Goal: Task Accomplishment & Management: Use online tool/utility

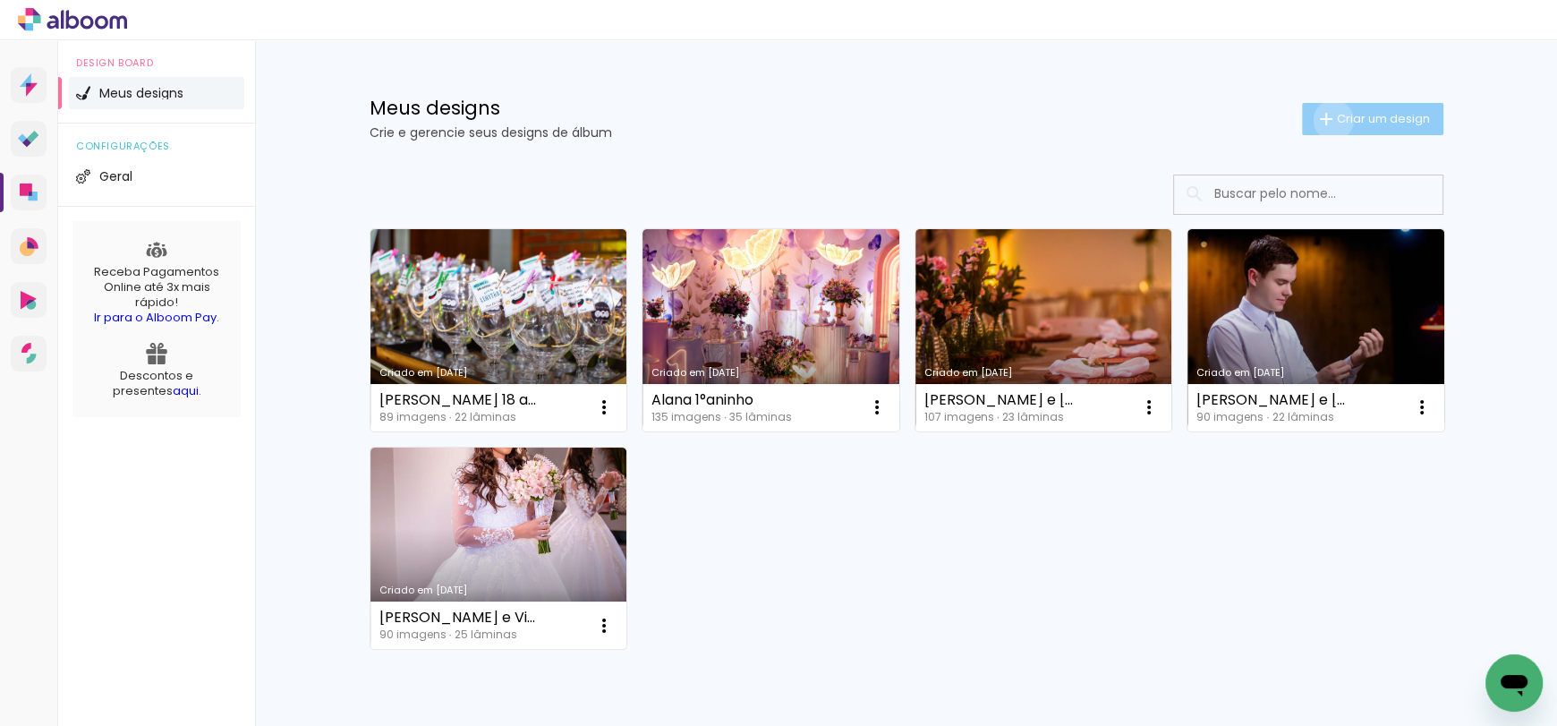
click at [1323, 120] on iron-icon at bounding box center [1326, 118] width 21 height 21
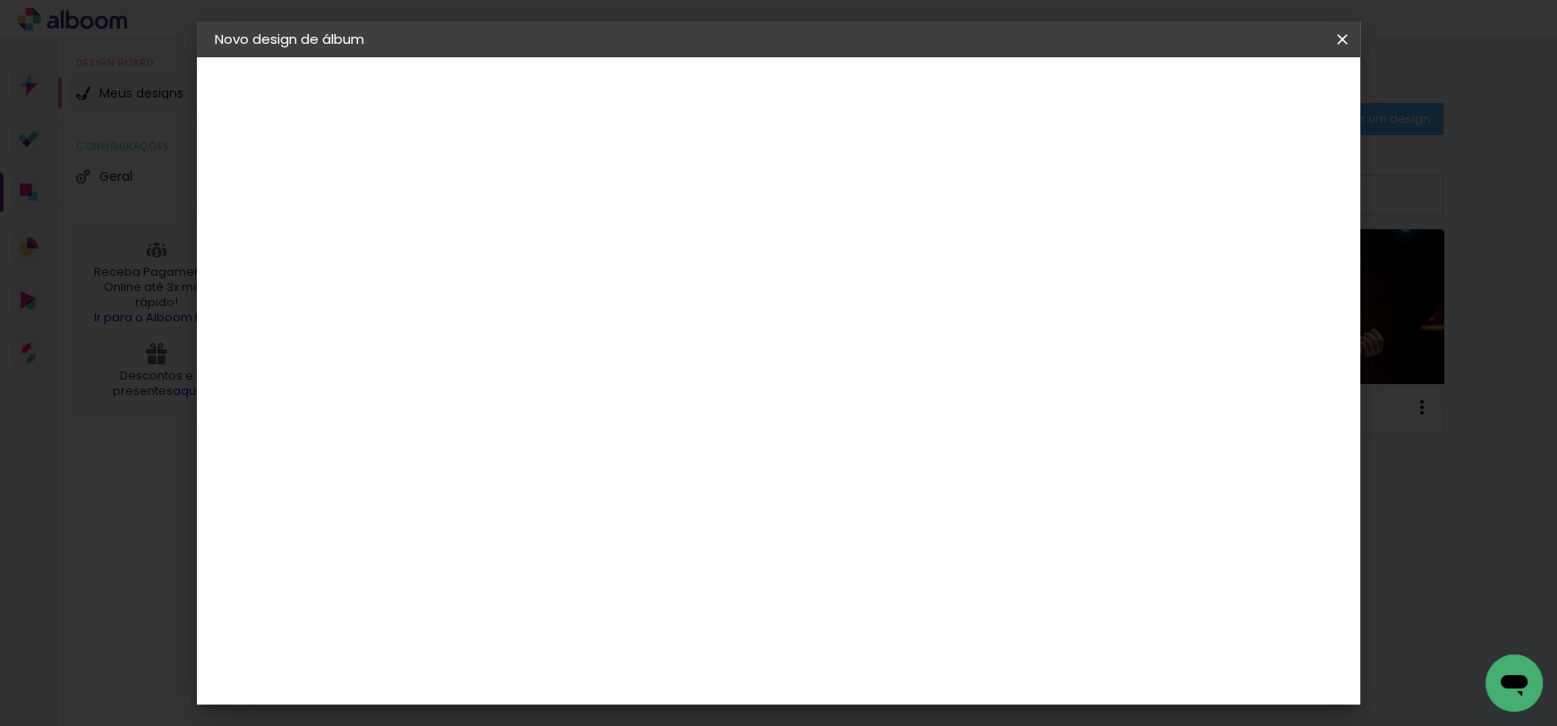
click at [507, 237] on input at bounding box center [507, 240] width 0 height 28
type input "MONTAGEM"
type paper-input "MONTAGEM"
click at [691, 104] on paper-button "Avançar" at bounding box center [647, 95] width 88 height 30
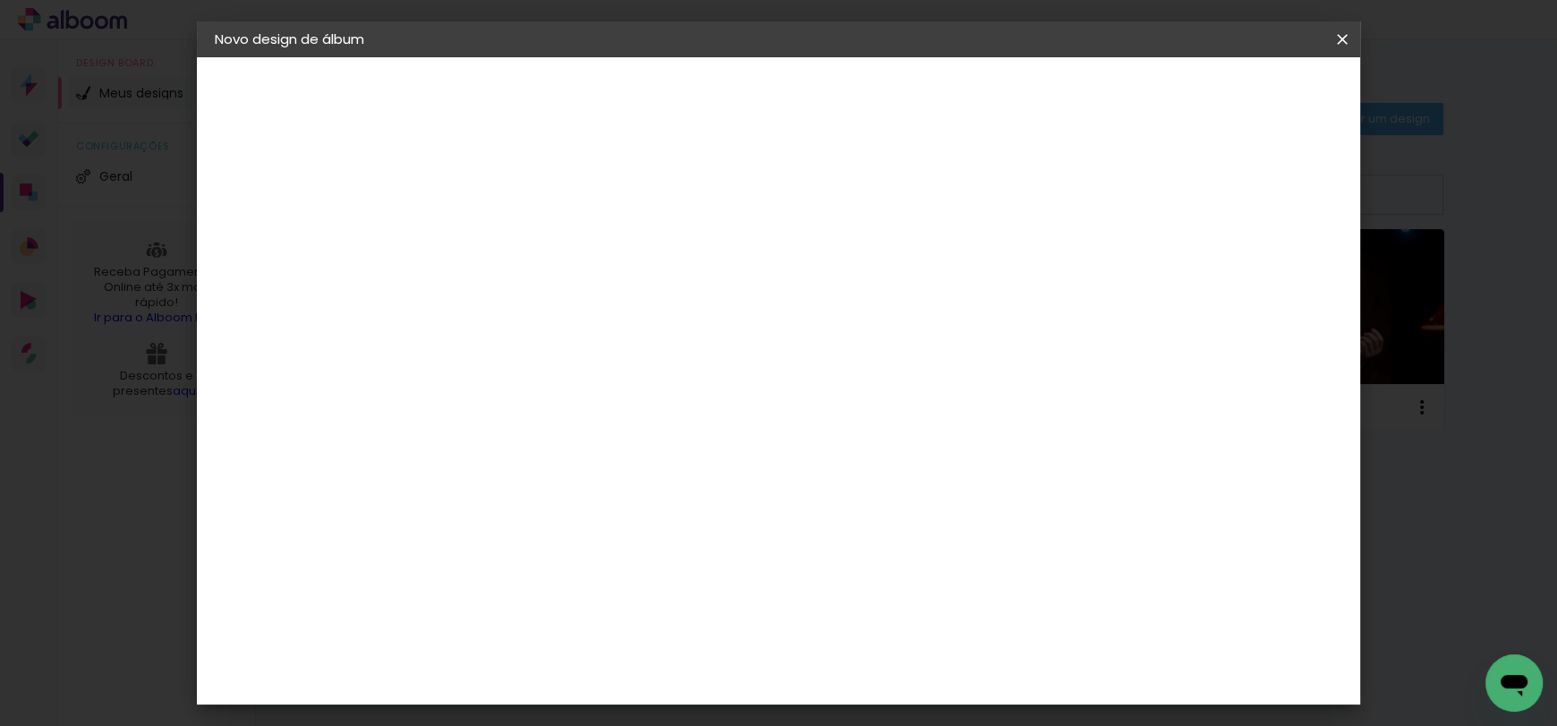
click at [554, 242] on input at bounding box center [553, 252] width 181 height 22
type input "SC"
type paper-input "SC"
click at [545, 474] on div "Schlosser" at bounding box center [530, 471] width 68 height 14
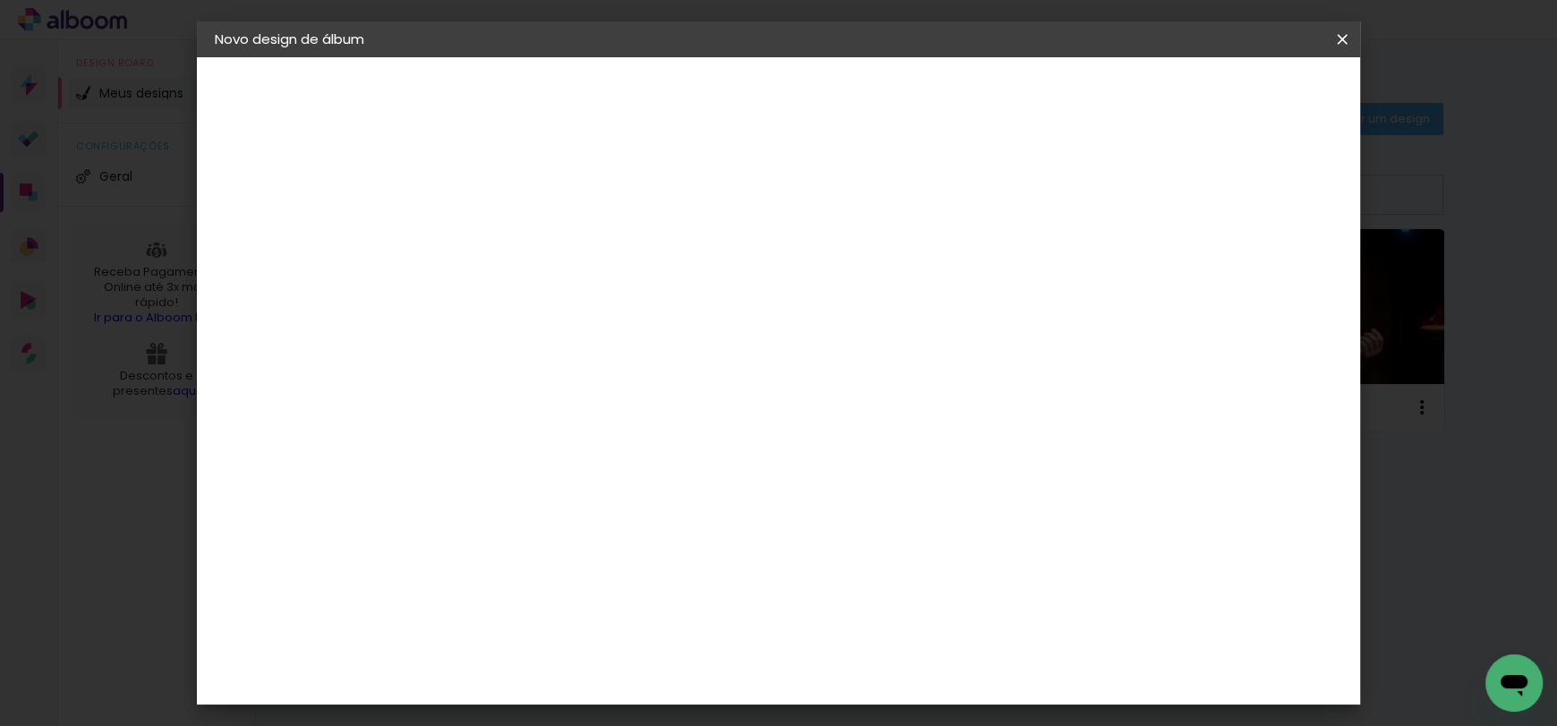
click at [550, 404] on div "PósClick" at bounding box center [525, 404] width 59 height 14
click at [0, 0] on slot "Avançar" at bounding box center [0, 0] width 0 height 0
click at [577, 298] on input "text" at bounding box center [542, 312] width 70 height 28
click at [771, 371] on paper-item "Slim" at bounding box center [895, 369] width 358 height 36
type input "Slim"
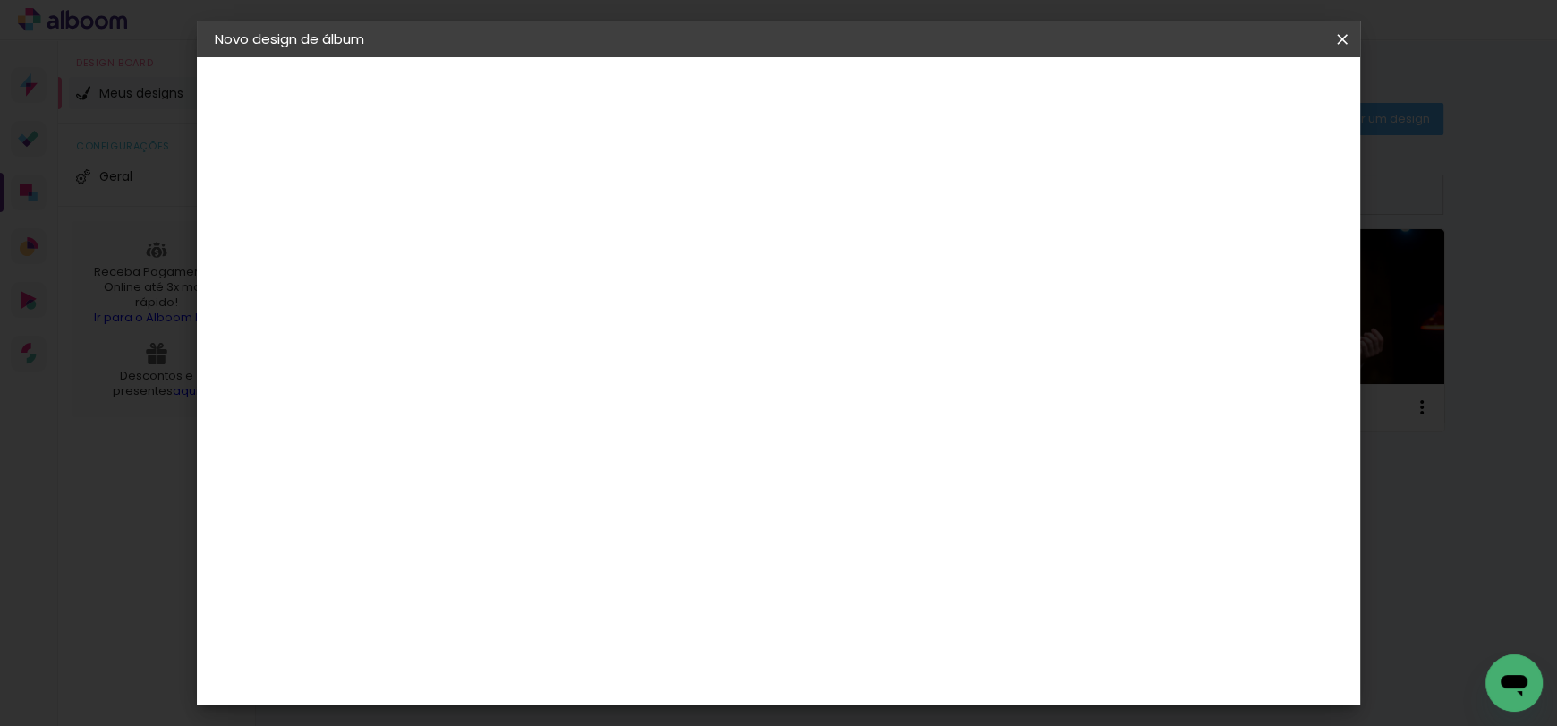
scroll to position [399, 0]
click at [0, 0] on slot "Avançar" at bounding box center [0, 0] width 0 height 0
click at [1021, 108] on paper-button "Iniciar design" at bounding box center [962, 95] width 117 height 30
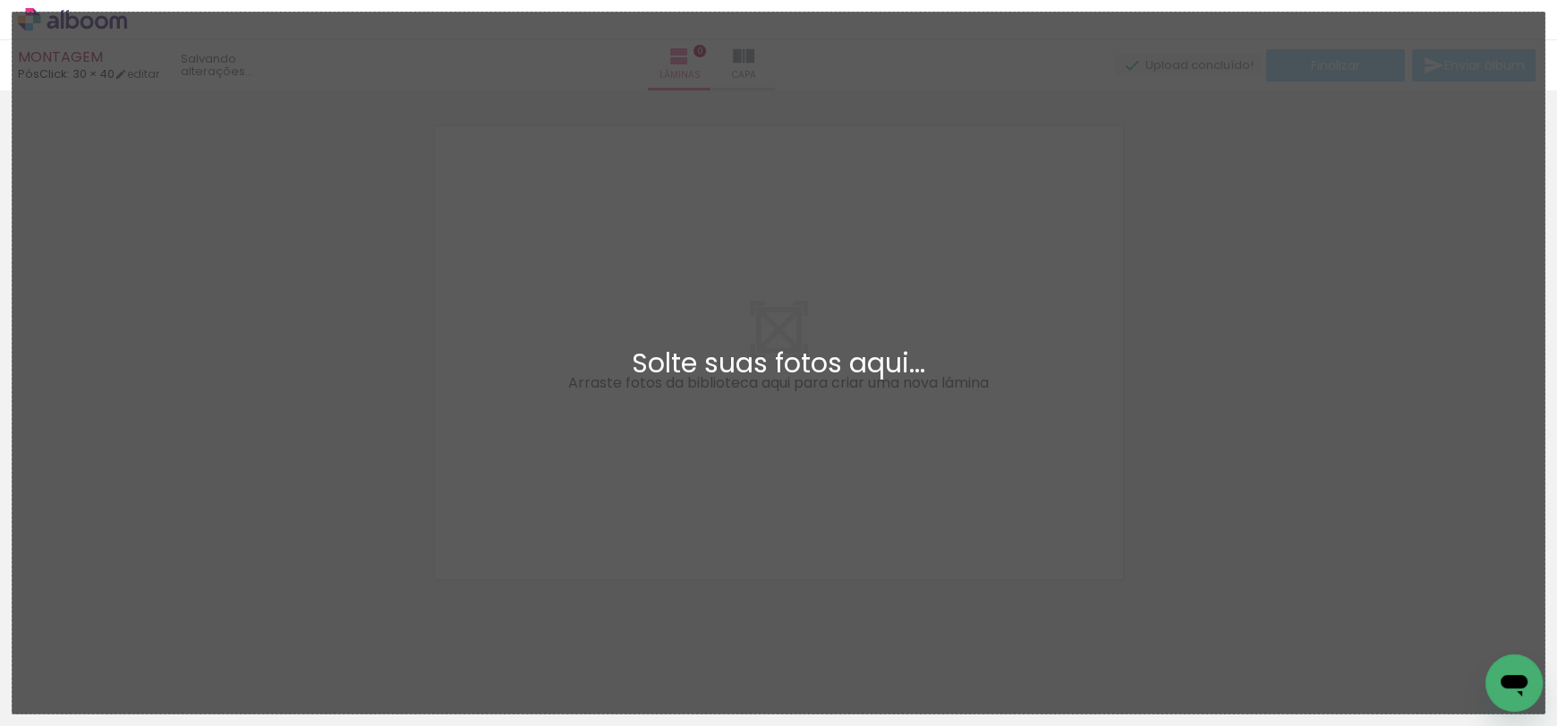
scroll to position [22, 0]
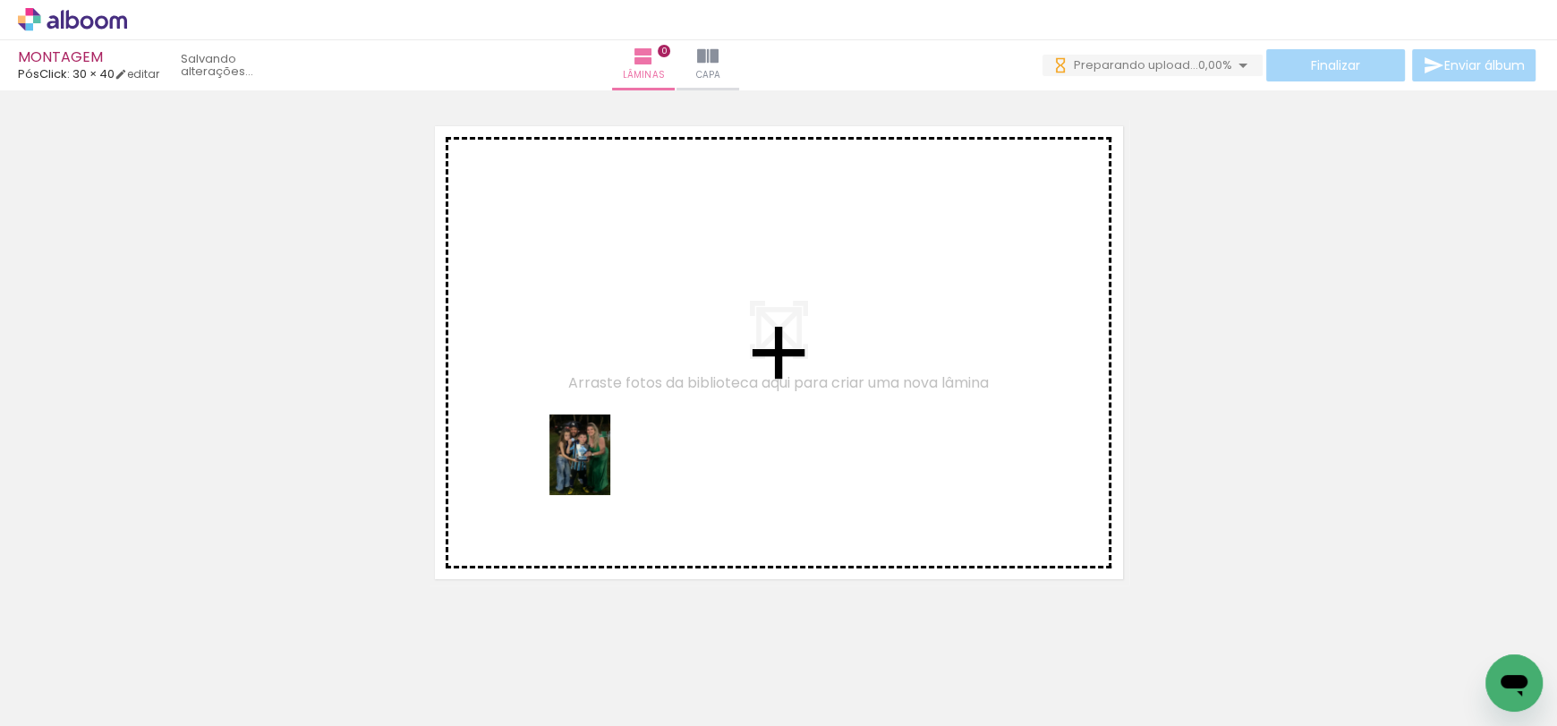
drag, startPoint x: 159, startPoint y: 684, endPoint x: 721, endPoint y: 414, distance: 623.3
click at [721, 414] on quentale-workspace at bounding box center [778, 363] width 1557 height 726
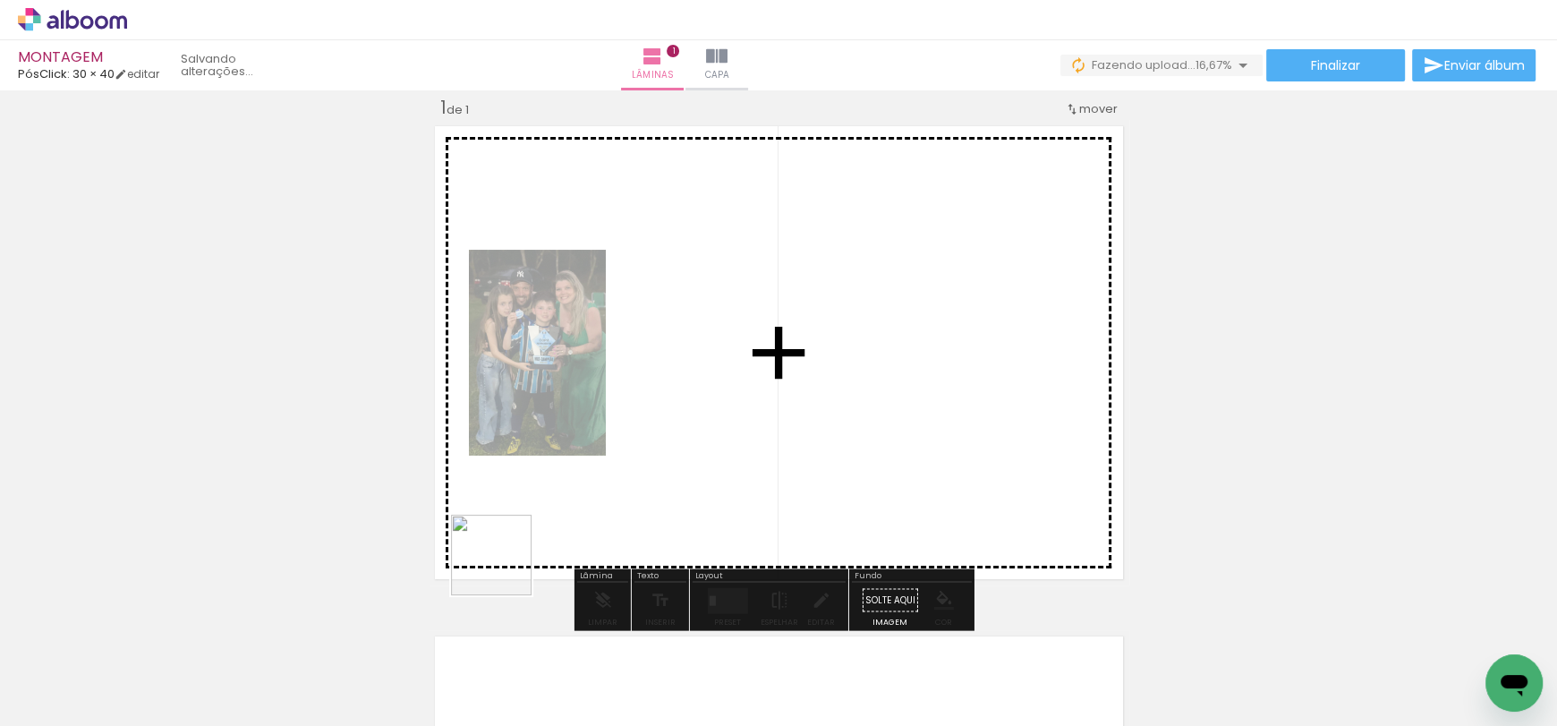
drag, startPoint x: 283, startPoint y: 675, endPoint x: 661, endPoint y: 456, distance: 437.5
click at [661, 456] on quentale-workspace at bounding box center [778, 363] width 1557 height 726
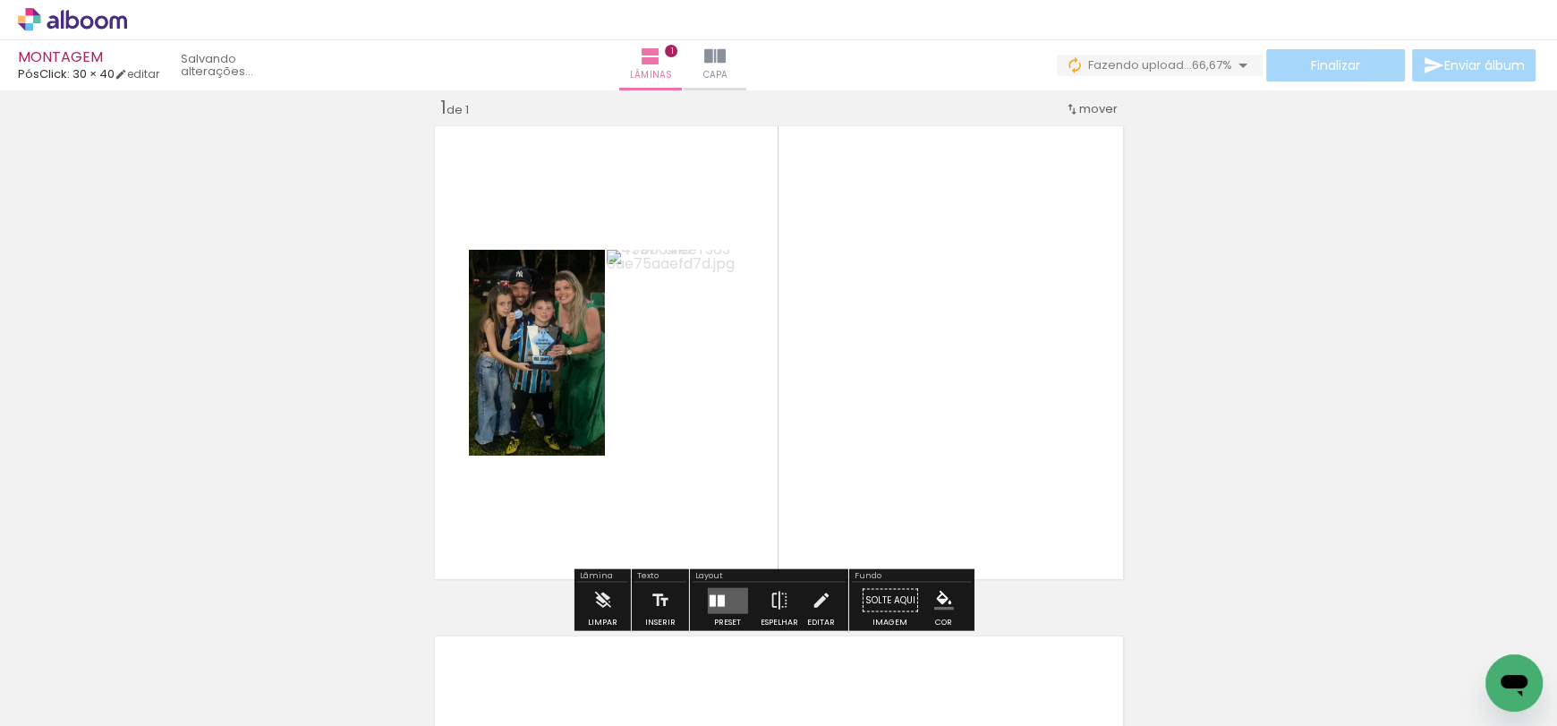
drag, startPoint x: 400, startPoint y: 669, endPoint x: 705, endPoint y: 381, distance: 419.1
click at [705, 381] on quentale-workspace at bounding box center [778, 363] width 1557 height 726
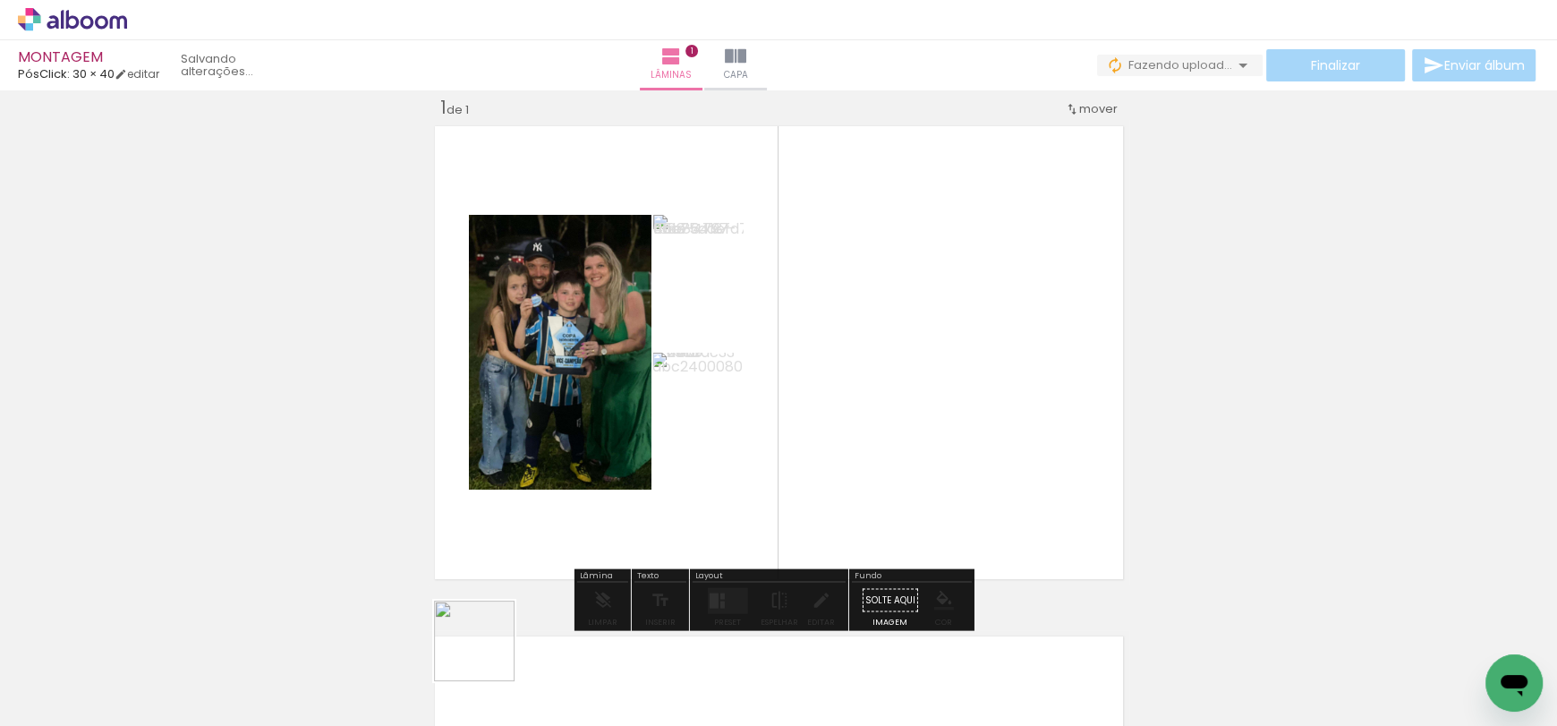
drag, startPoint x: 488, startPoint y: 654, endPoint x: 608, endPoint y: 380, distance: 299.0
click at [605, 374] on quentale-workspace at bounding box center [778, 363] width 1557 height 726
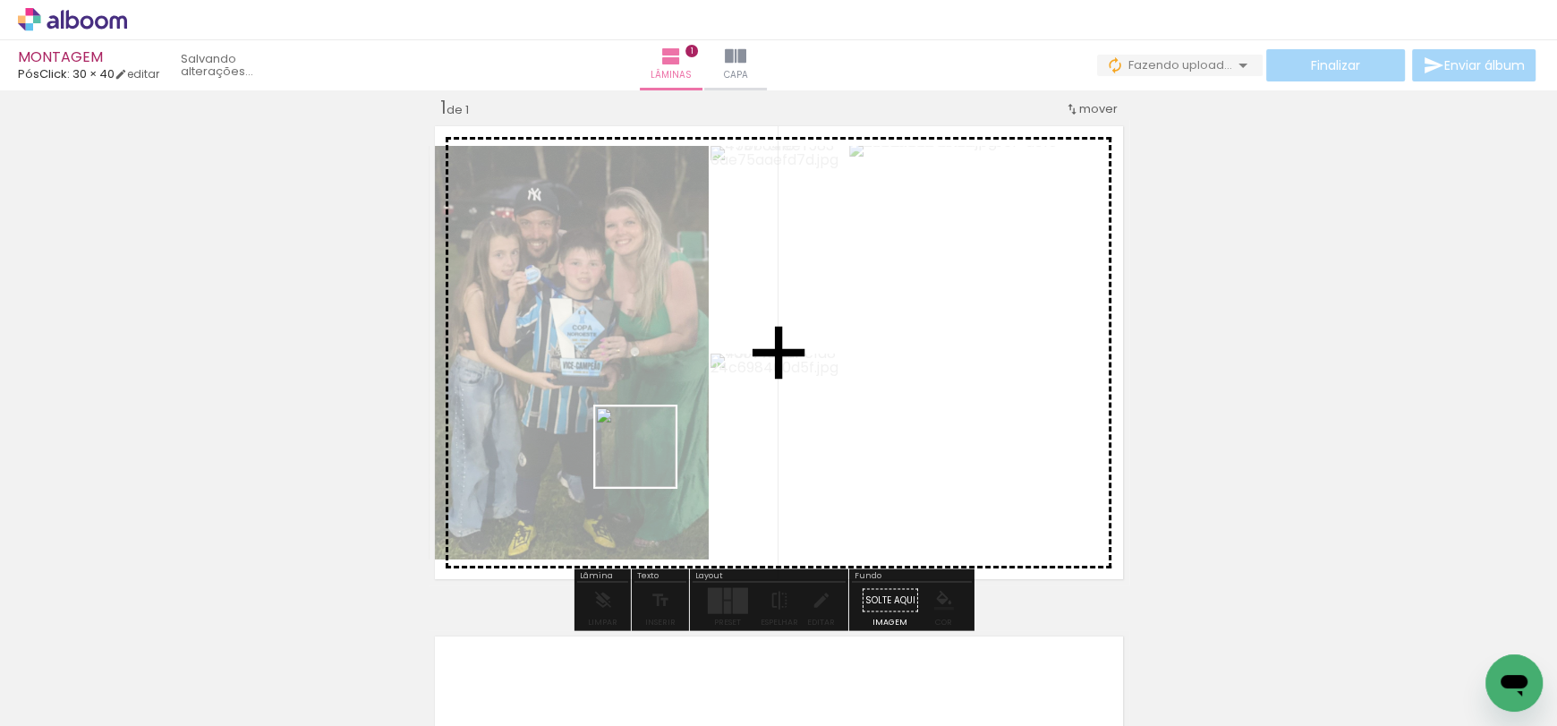
drag, startPoint x: 635, startPoint y: 512, endPoint x: 653, endPoint y: 424, distance: 89.5
click at [653, 424] on quentale-workspace at bounding box center [778, 363] width 1557 height 726
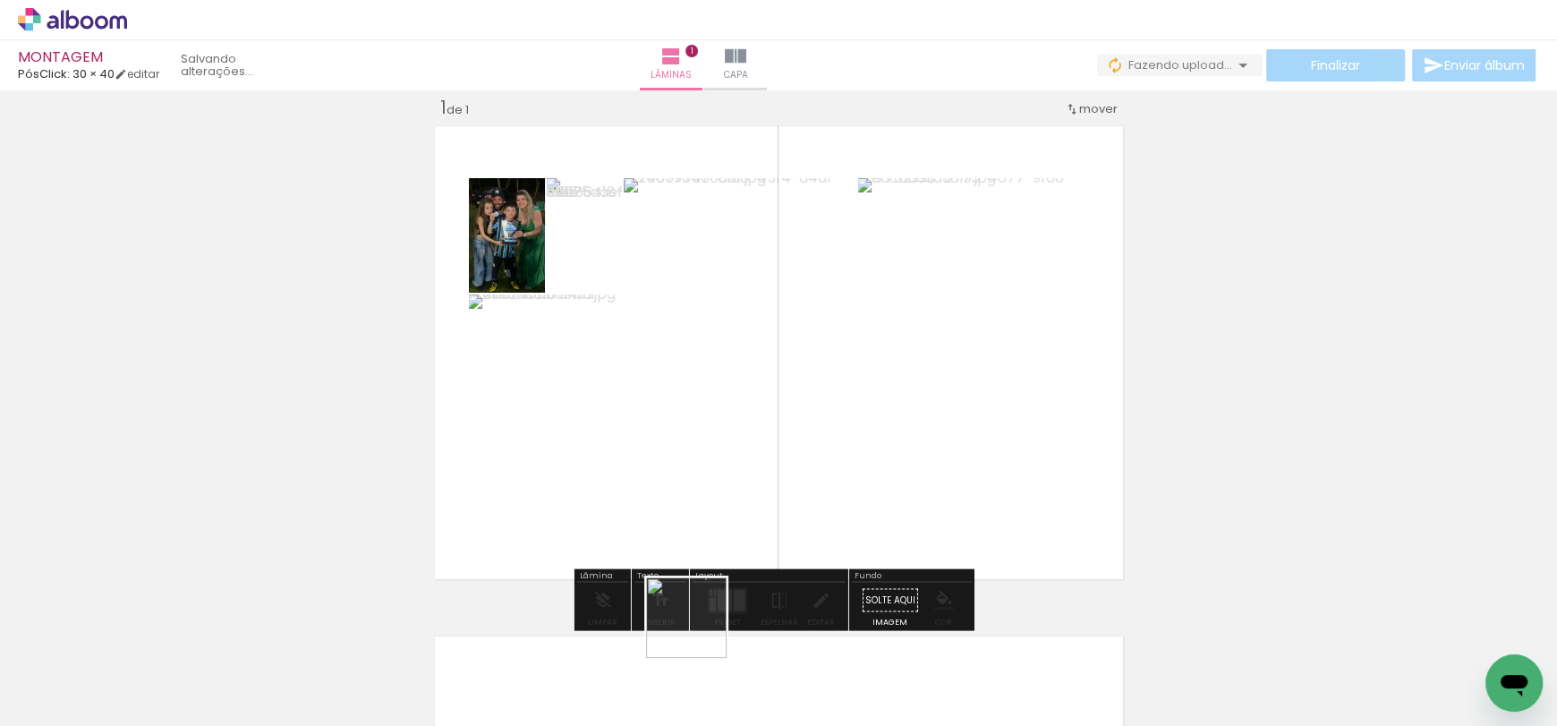
drag, startPoint x: 687, startPoint y: 669, endPoint x: 754, endPoint y: 406, distance: 270.5
click at [754, 406] on quentale-workspace at bounding box center [778, 363] width 1557 height 726
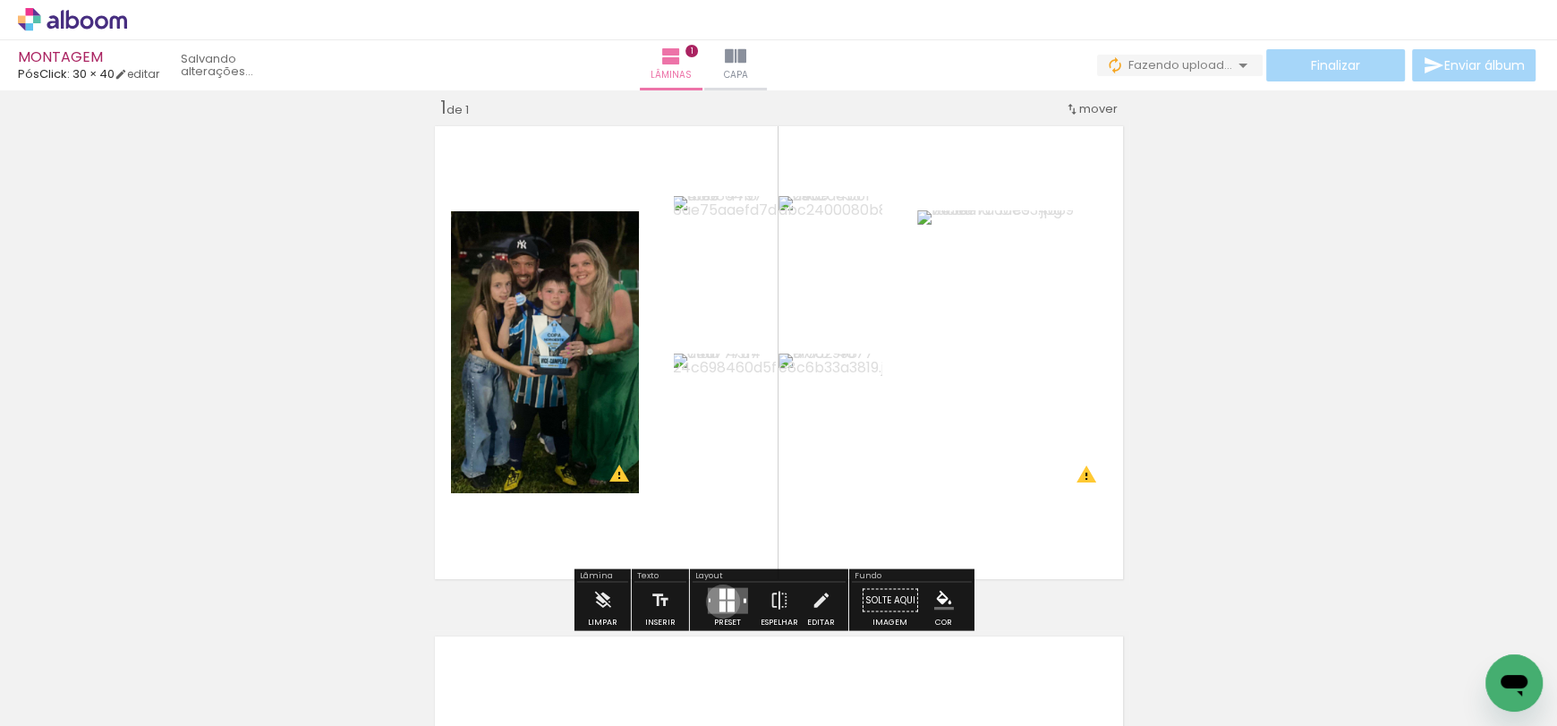
click at [719, 601] on div at bounding box center [722, 606] width 6 height 11
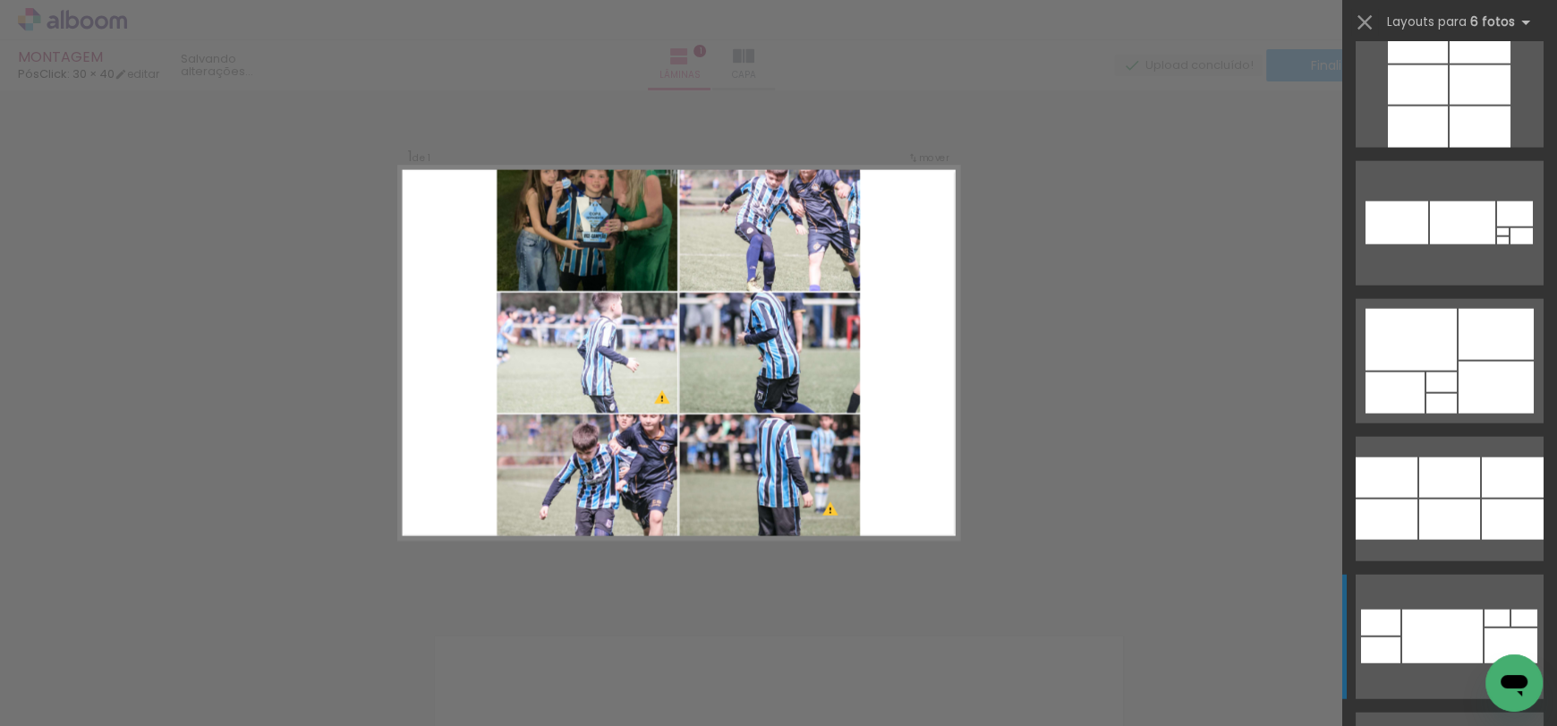
scroll to position [65920, 0]
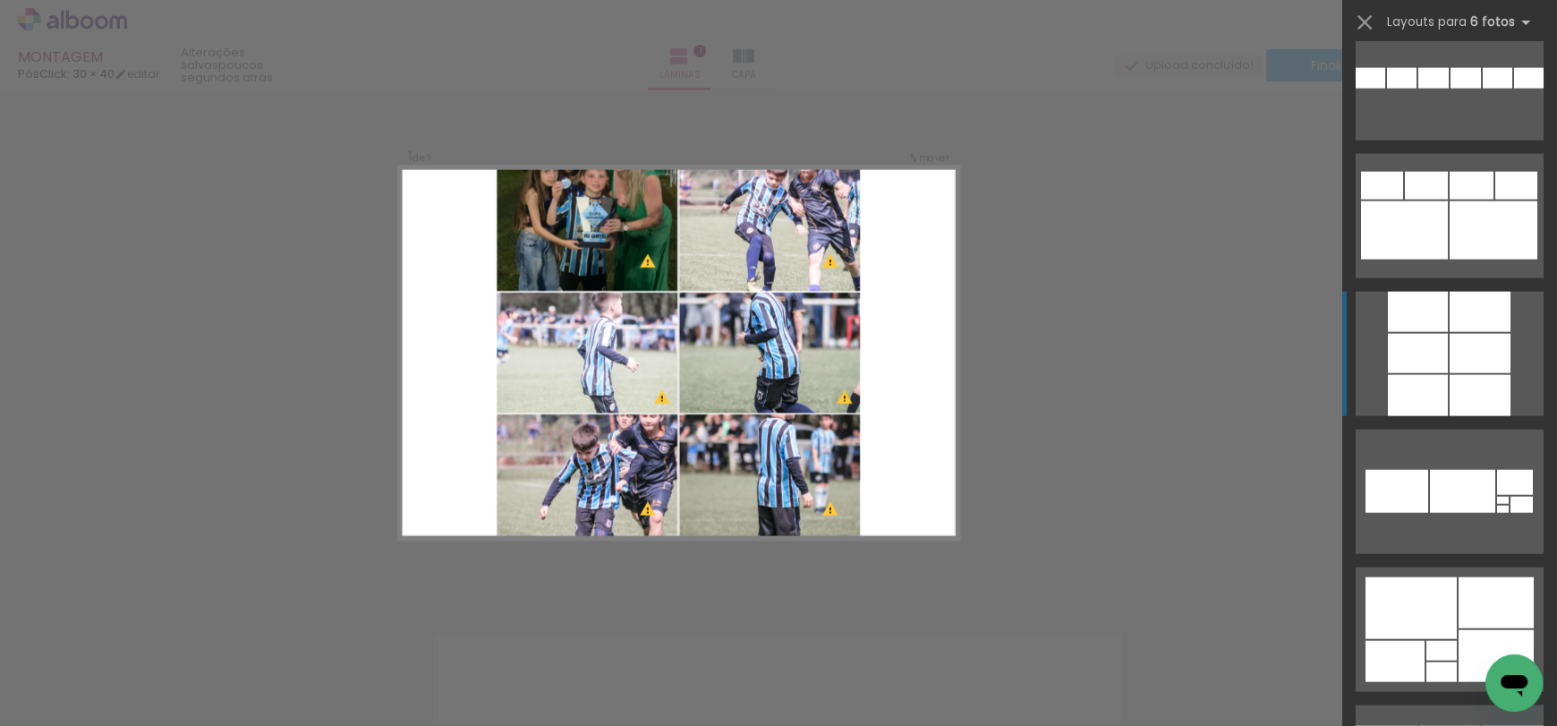
click at [1440, 312] on div at bounding box center [1418, 312] width 60 height 40
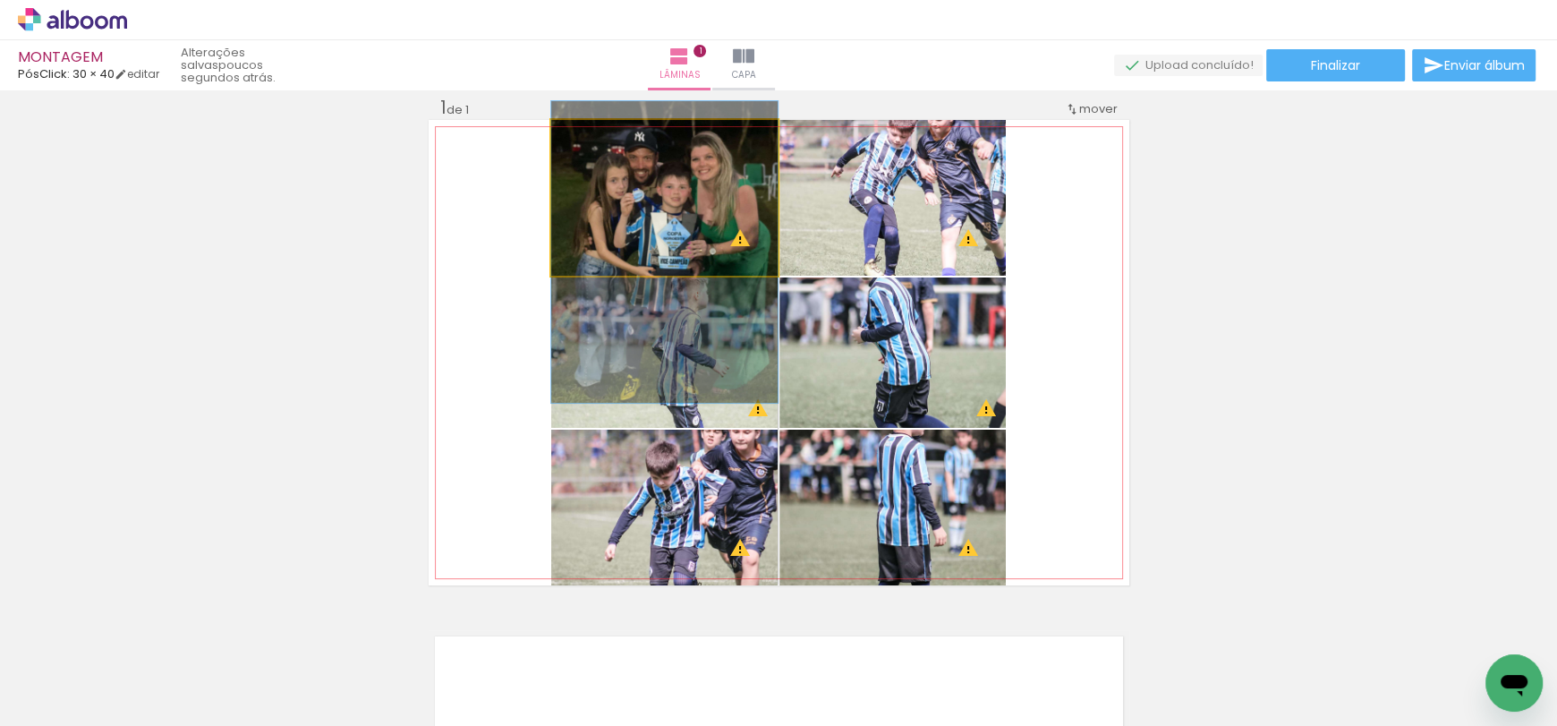
drag, startPoint x: 688, startPoint y: 213, endPoint x: 694, endPoint y: 267, distance: 54.0
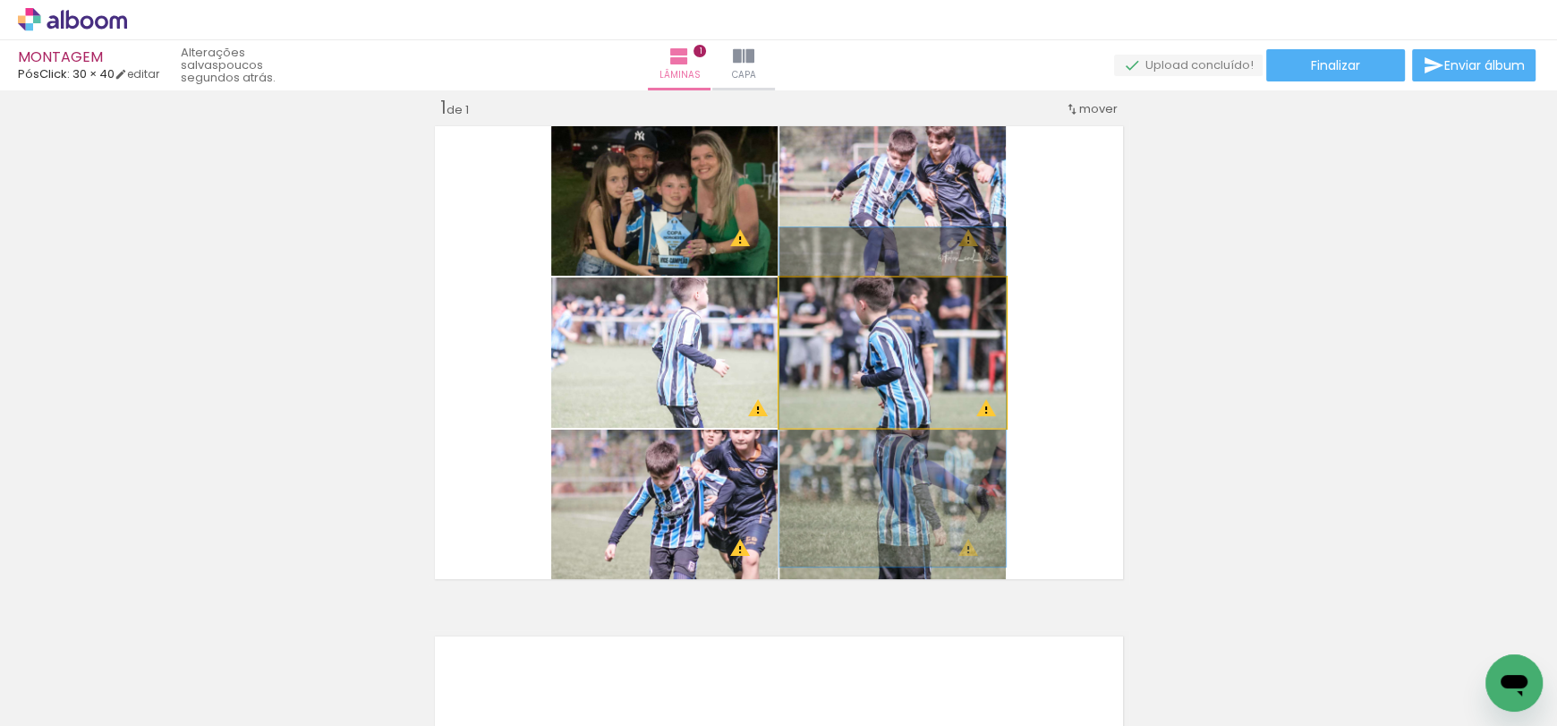
drag, startPoint x: 880, startPoint y: 371, endPoint x: 884, endPoint y: 416, distance: 45.9
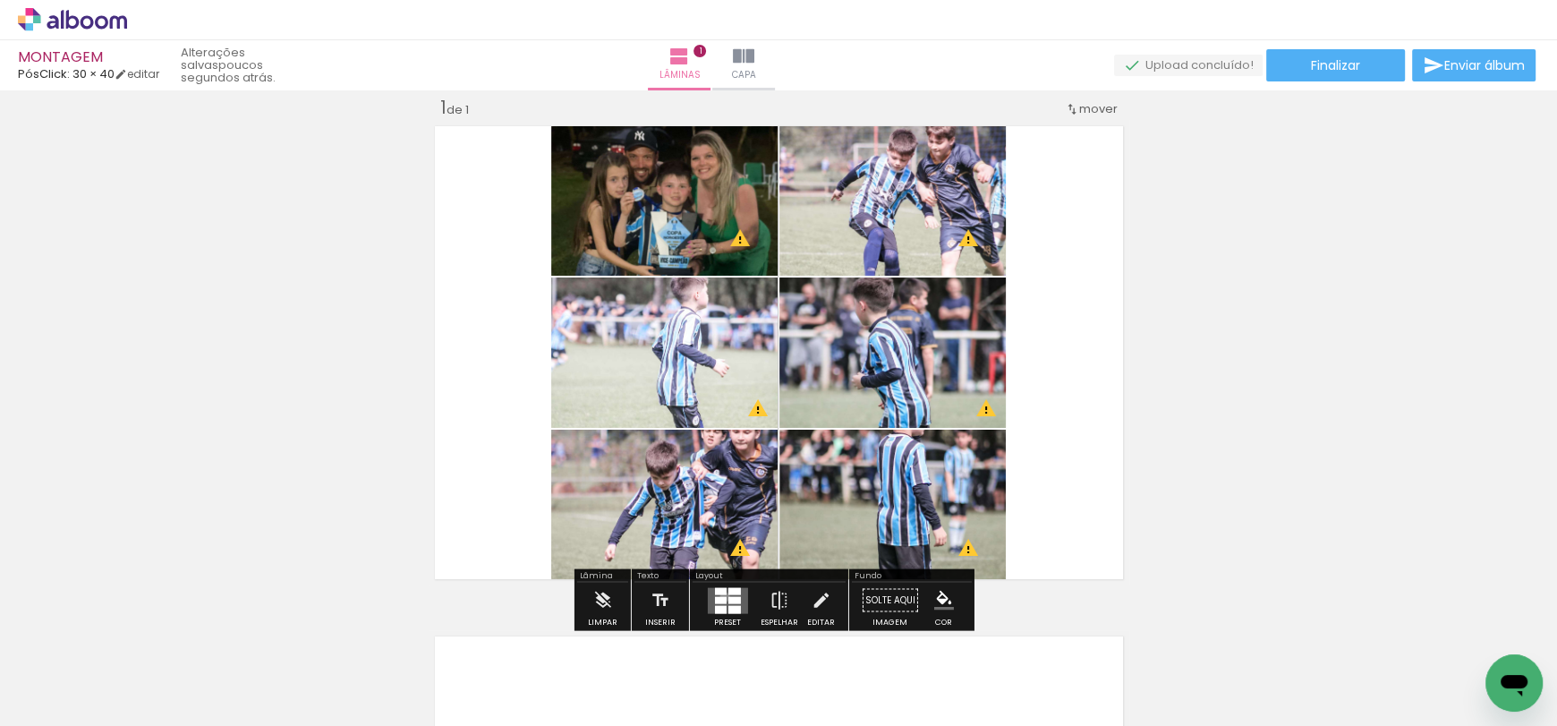
click at [720, 596] on div at bounding box center [720, 599] width 12 height 7
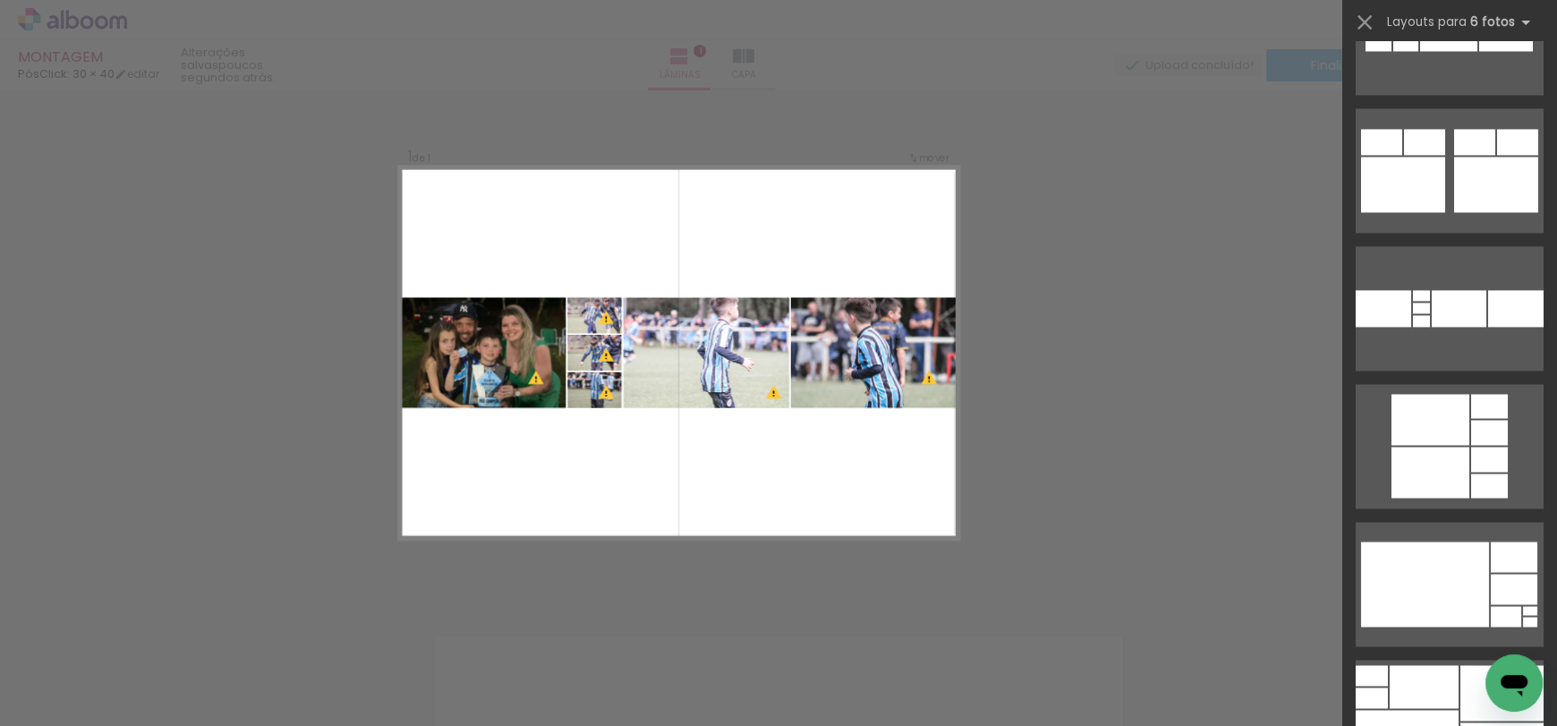
scroll to position [64635, 0]
